Goal: Information Seeking & Learning: Learn about a topic

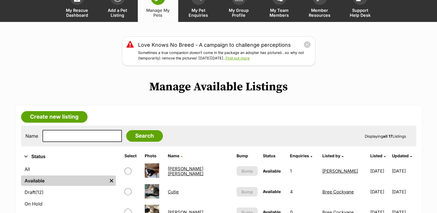
scroll to position [13, 0]
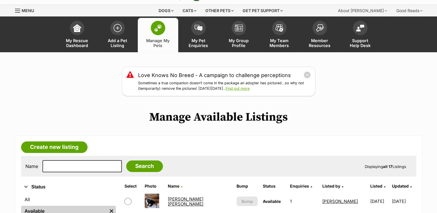
click at [20, 10] on div "Menu" at bounding box center [18, 10] width 6 height 5
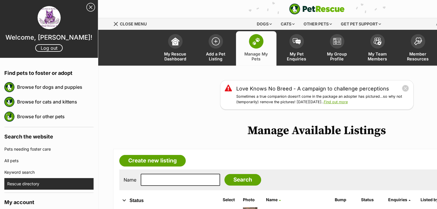
click at [38, 182] on link "Rescue directory" at bounding box center [50, 184] width 86 height 12
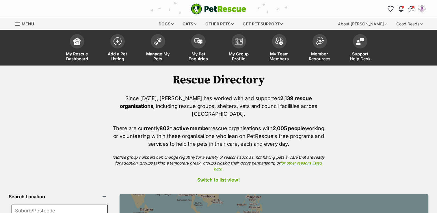
scroll to position [151, 0]
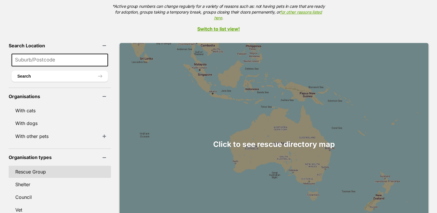
click at [34, 166] on link "Rescue Group" at bounding box center [60, 172] width 102 height 12
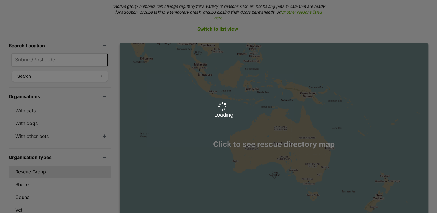
scroll to position [0, 0]
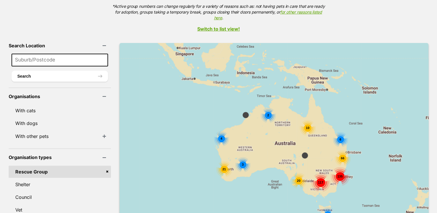
click at [226, 26] on link "Switch to list view!" at bounding box center [218, 28] width 437 height 5
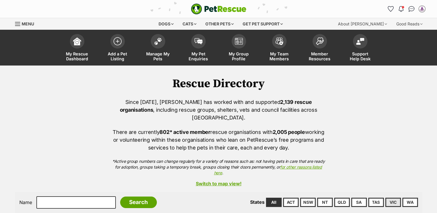
click at [393, 198] on link "VIC" at bounding box center [394, 202] width 16 height 9
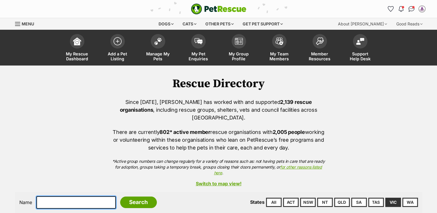
click at [43, 197] on input "text" at bounding box center [75, 203] width 79 height 12
type input "bast"
click at [120, 197] on input "Search" at bounding box center [138, 203] width 37 height 12
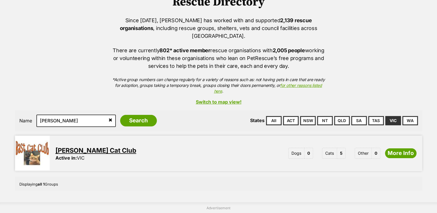
scroll to position [85, 0]
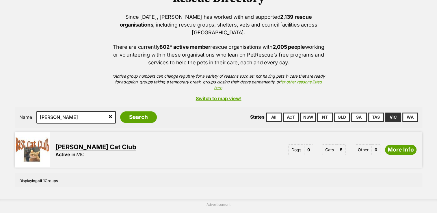
click at [90, 143] on link "Bast Cat Club" at bounding box center [95, 147] width 81 height 8
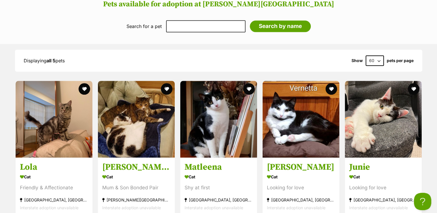
scroll to position [605, 0]
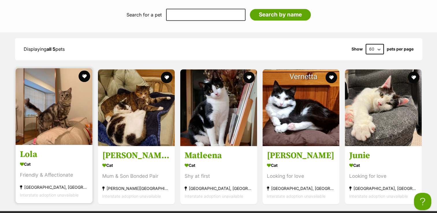
click at [28, 149] on h3 "Lola" at bounding box center [54, 154] width 68 height 11
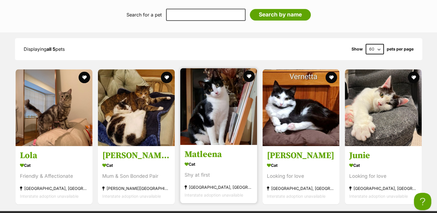
click at [208, 149] on h3 "Matleena" at bounding box center [219, 154] width 68 height 11
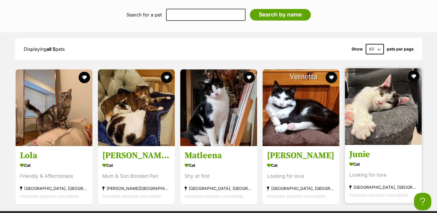
click at [364, 149] on h3 "Junie" at bounding box center [383, 154] width 68 height 11
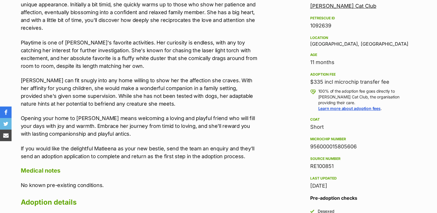
scroll to position [360, 0]
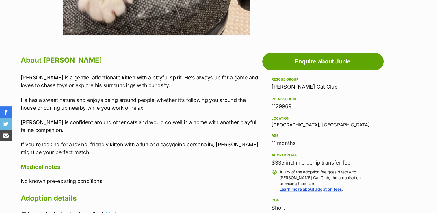
scroll to position [301, 0]
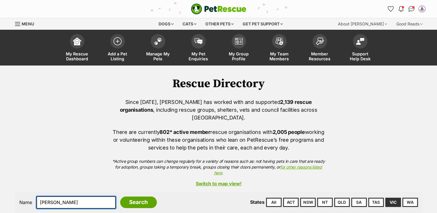
drag, startPoint x: 65, startPoint y: 193, endPoint x: 33, endPoint y: 195, distance: 32.1
click at [33, 197] on div "Name bast Search" at bounding box center [88, 203] width 138 height 12
type input "aaps"
click at [120, 197] on input "Search" at bounding box center [138, 203] width 37 height 12
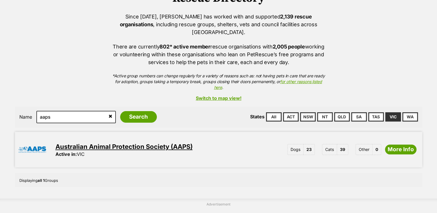
scroll to position [89, 0]
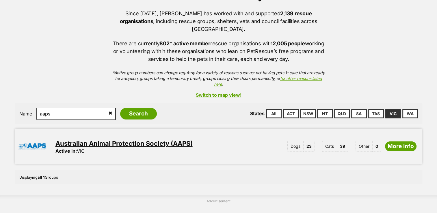
click at [166, 140] on link "Australian Animal Protection Society (AAPS)" at bounding box center [123, 144] width 137 height 8
